Goal: Task Accomplishment & Management: Manage account settings

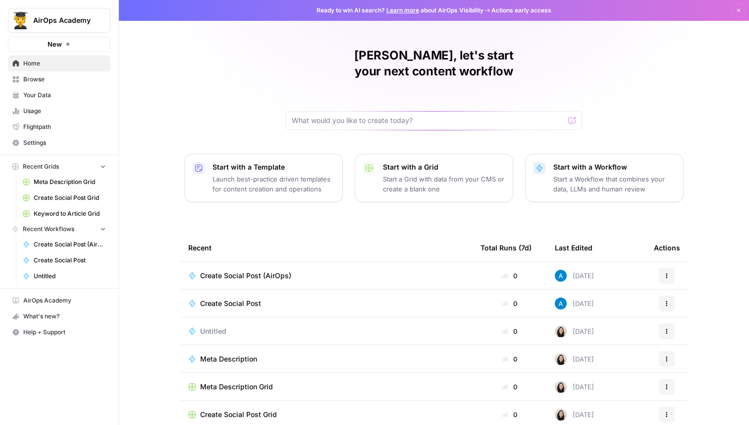
click at [86, 6] on div "AirOps Academy New" at bounding box center [59, 26] width 118 height 52
click at [80, 16] on span "AirOps Academy" at bounding box center [63, 20] width 60 height 10
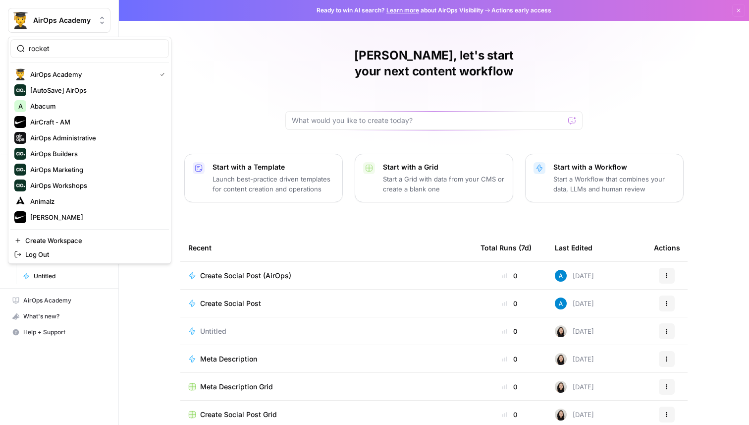
type input "rocket"
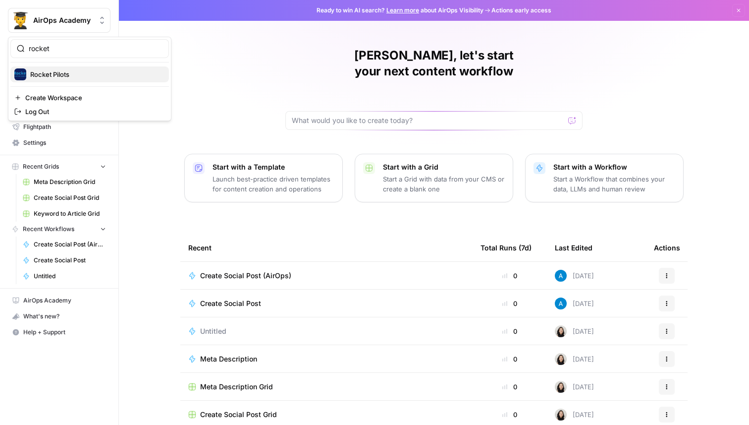
click at [92, 74] on span "Rocket Pilots" at bounding box center [95, 74] width 131 height 10
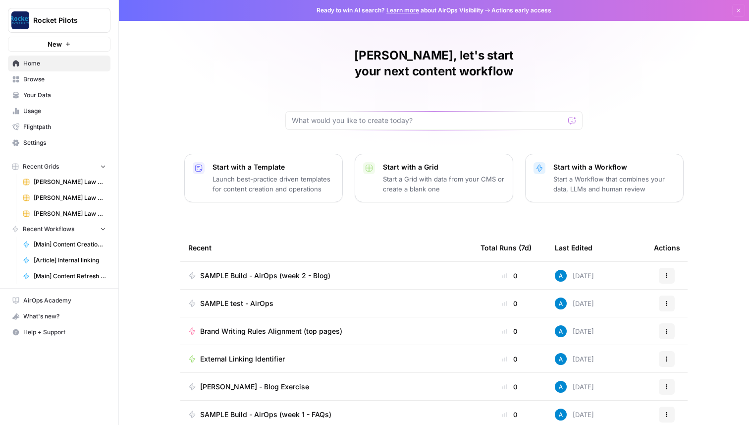
click at [90, 83] on span "Browse" at bounding box center [64, 79] width 83 height 9
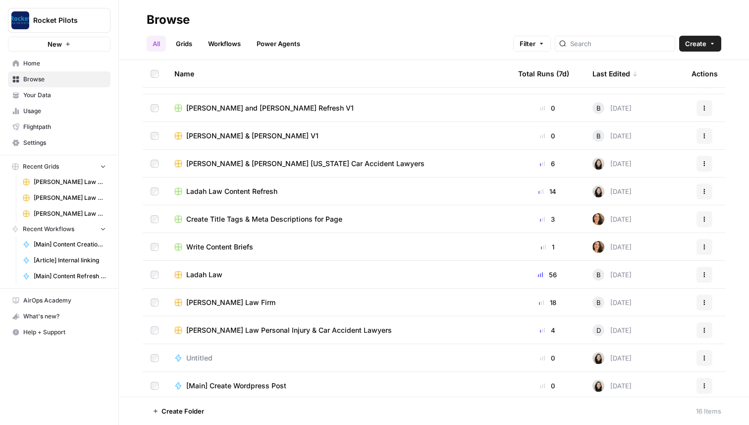
scroll to position [110, 0]
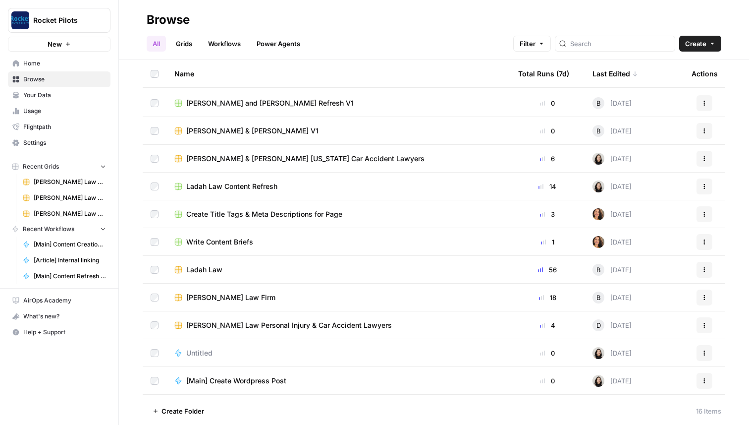
click at [238, 240] on span "Write Content Briefs" at bounding box center [219, 242] width 67 height 10
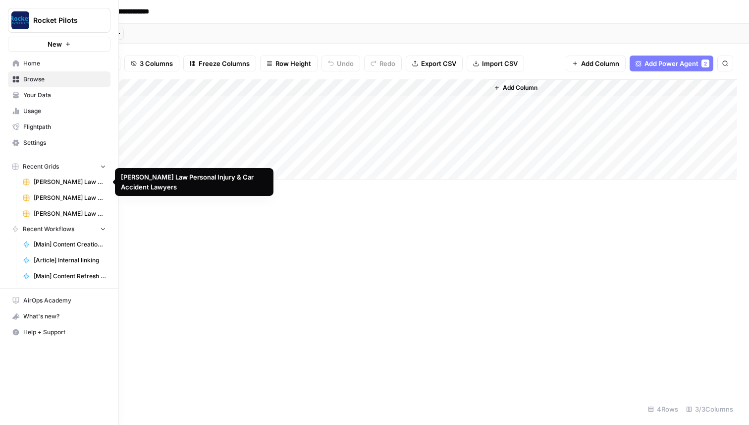
click at [67, 185] on span "[PERSON_NAME] Law Personal Injury & Car Accident Lawyers" at bounding box center [70, 181] width 72 height 9
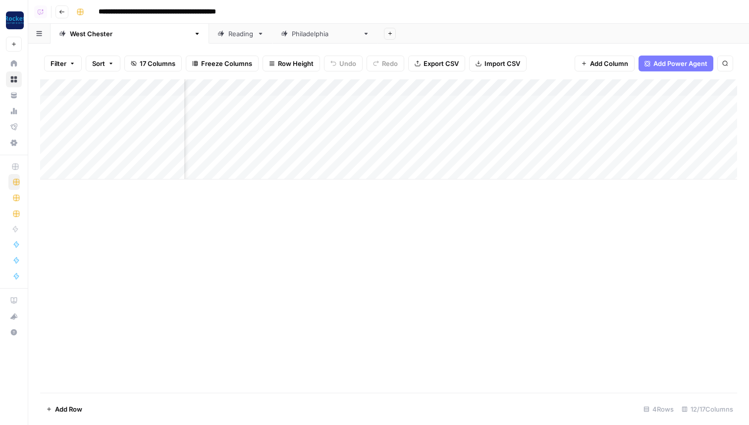
scroll to position [0, 21]
click at [468, 88] on div "Add Column" at bounding box center [388, 129] width 697 height 100
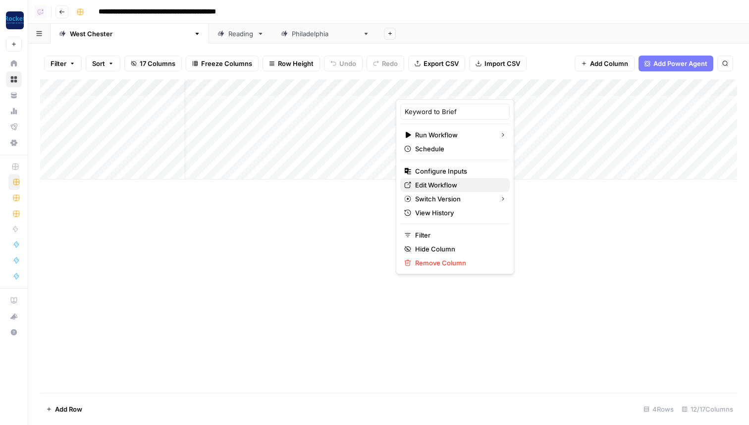
click at [436, 184] on span "Edit Workflow" at bounding box center [458, 185] width 87 height 10
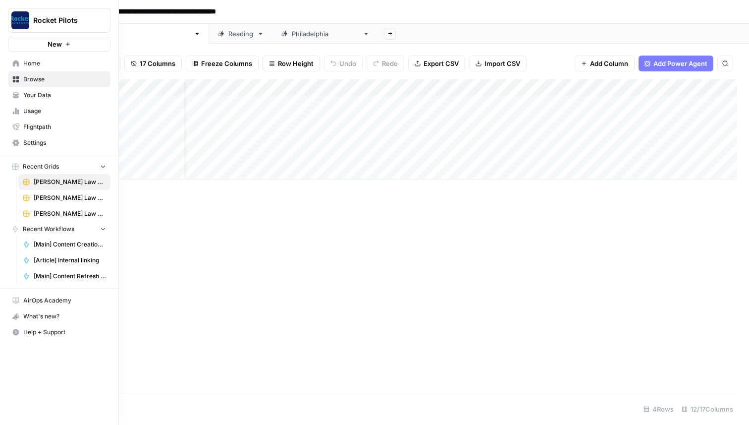
click at [40, 143] on span "Settings" at bounding box center [64, 142] width 83 height 9
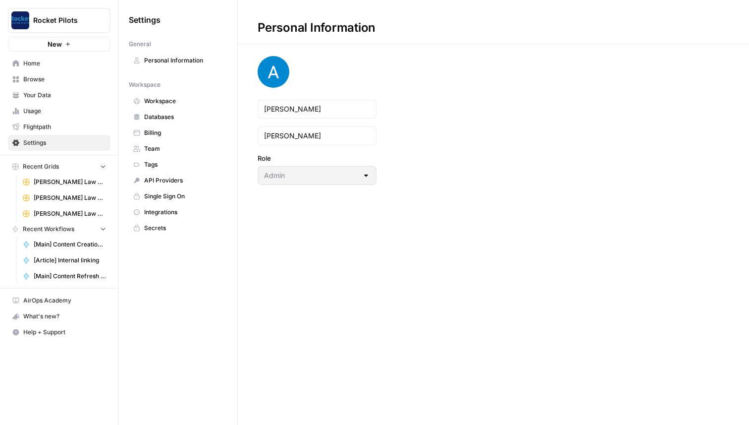
click at [181, 150] on span "Team" at bounding box center [183, 148] width 79 height 9
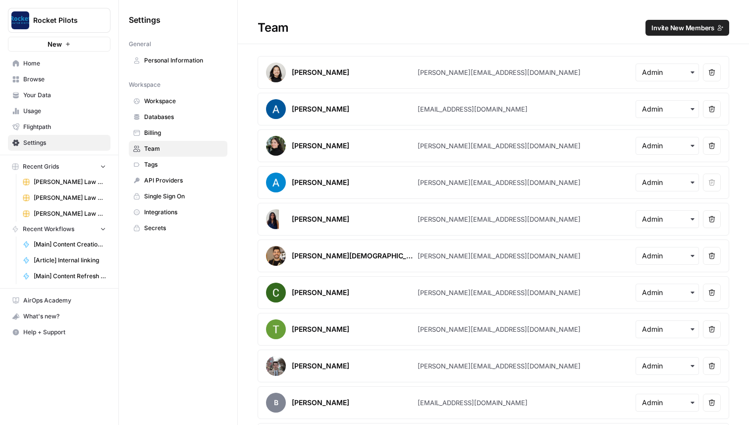
click at [662, 30] on span "Invite New Members" at bounding box center [683, 28] width 63 height 10
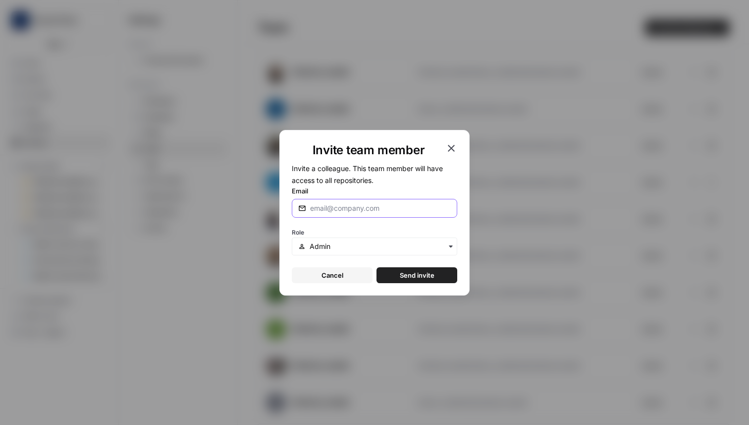
click at [396, 210] on input "Email" at bounding box center [380, 208] width 141 height 10
type input "zoe@airops.com"
click at [432, 269] on button "Send invite" at bounding box center [417, 275] width 81 height 16
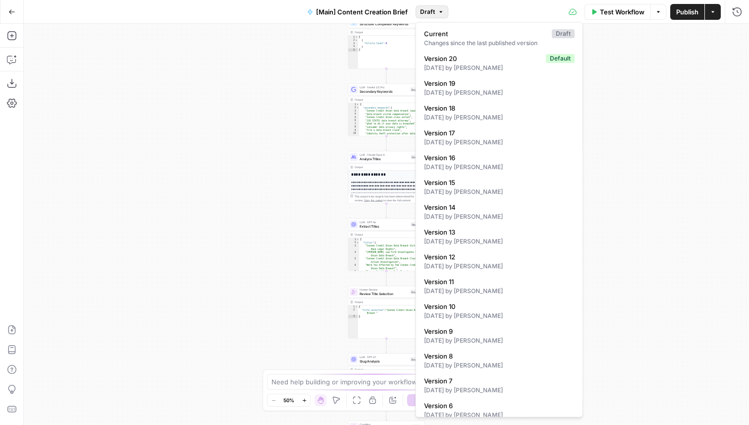
click at [440, 11] on icon "button" at bounding box center [441, 11] width 3 height 1
click at [260, 107] on div "true false true false Workflow Set Inputs Inputs Condition If city is provided …" at bounding box center [387, 224] width 726 height 401
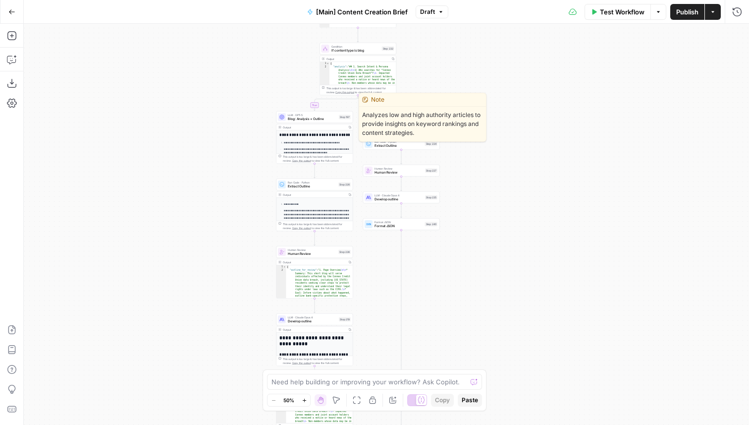
click at [308, 115] on span "LLM · GPT-5" at bounding box center [312, 115] width 49 height 4
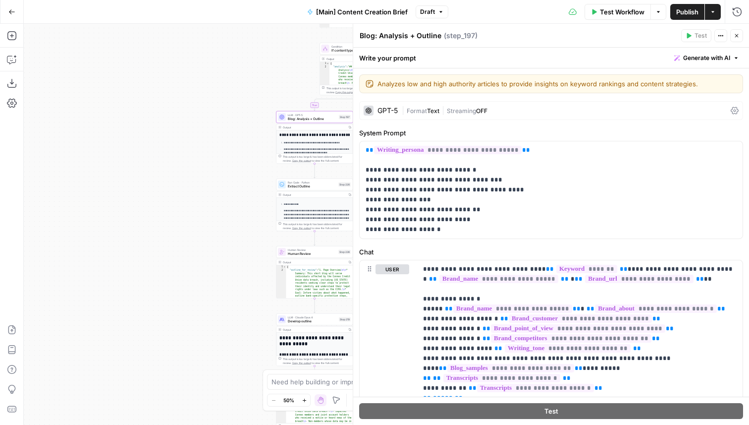
click at [736, 35] on icon "button" at bounding box center [737, 36] width 6 height 6
